Goal: Information Seeking & Learning: Learn about a topic

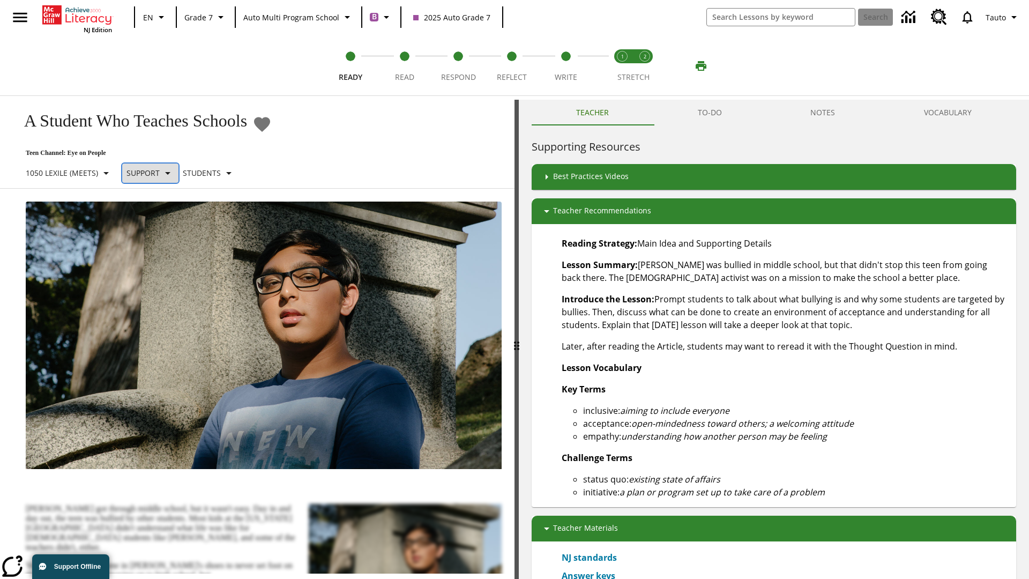
click at [155, 173] on p "Support" at bounding box center [143, 172] width 33 height 11
click at [71, 167] on p "1050 Lexile (Meets)" at bounding box center [62, 172] width 72 height 11
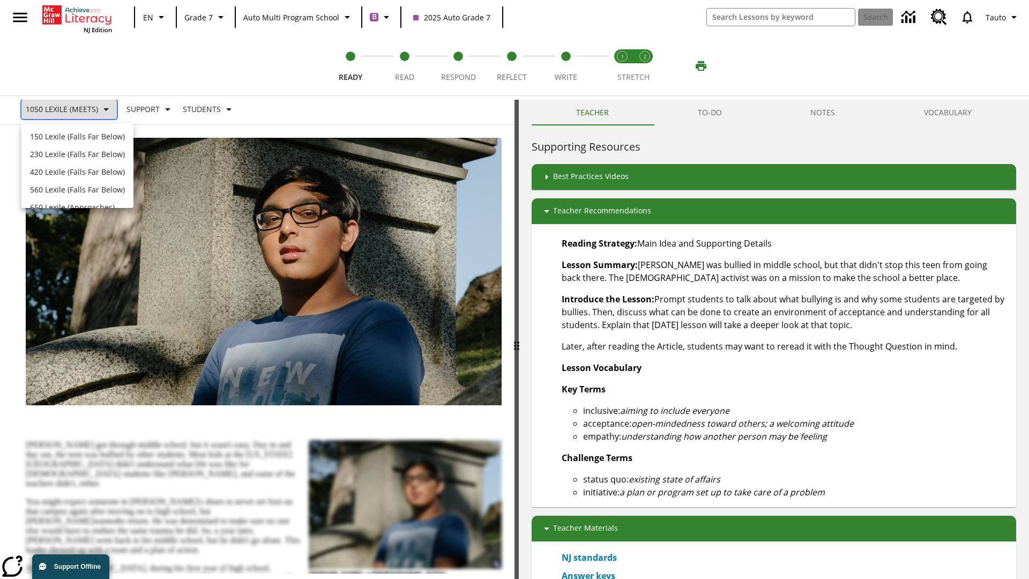
scroll to position [113, 0]
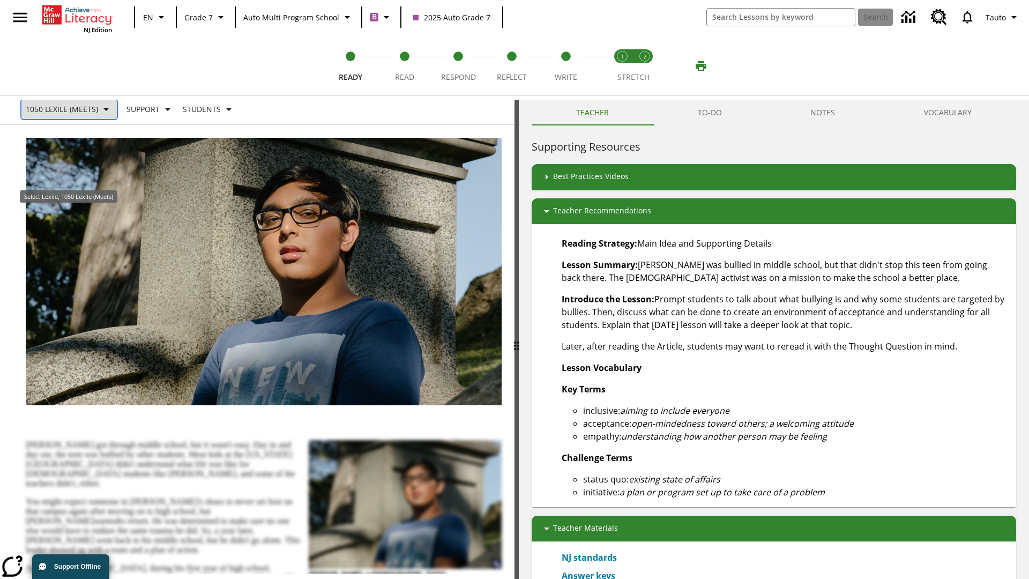
click at [71, 115] on p "1050 Lexile (Meets)" at bounding box center [62, 108] width 72 height 11
